Goal: Information Seeking & Learning: Understand process/instructions

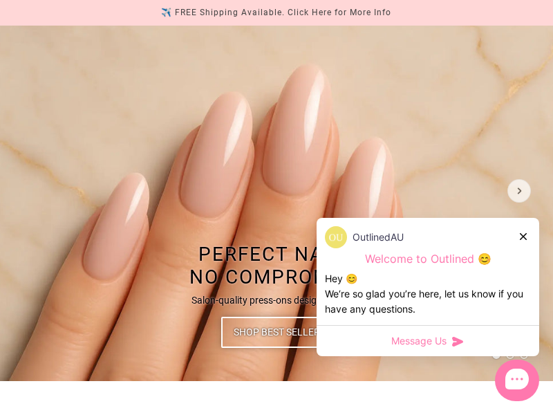
scroll to position [143, 0]
